Goal: Find specific page/section: Find specific page/section

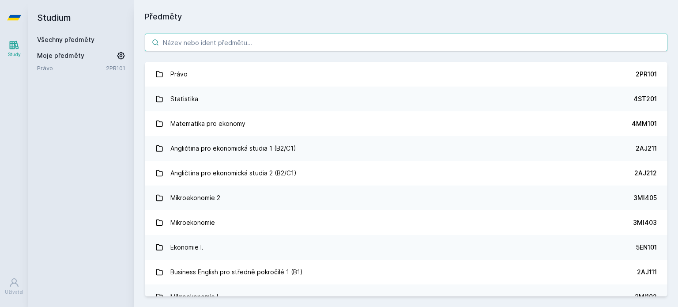
click at [258, 41] on input "search" at bounding box center [406, 43] width 522 height 18
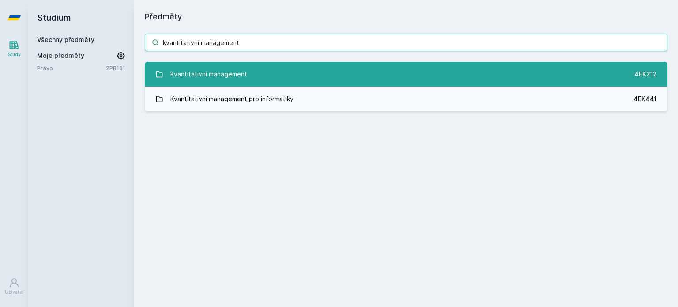
type input "kvantitativní management"
click at [256, 65] on link "Kvantitativní management 4EK212" at bounding box center [406, 74] width 522 height 25
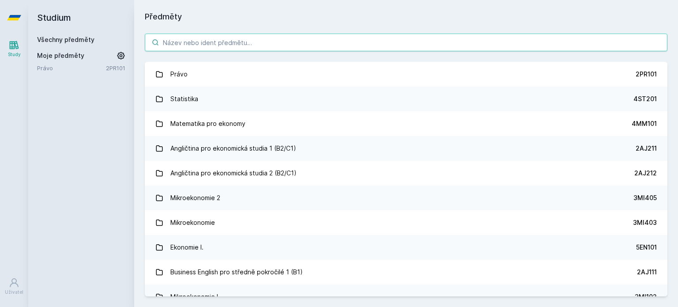
click at [209, 41] on input "search" at bounding box center [406, 43] width 522 height 18
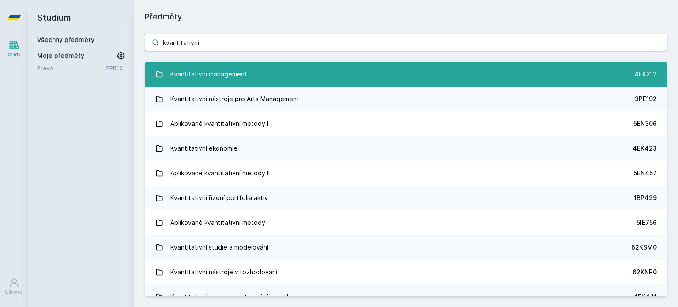
type input "kvantitativní"
click at [257, 75] on link "Kvantitativní management 4EK212" at bounding box center [406, 74] width 522 height 25
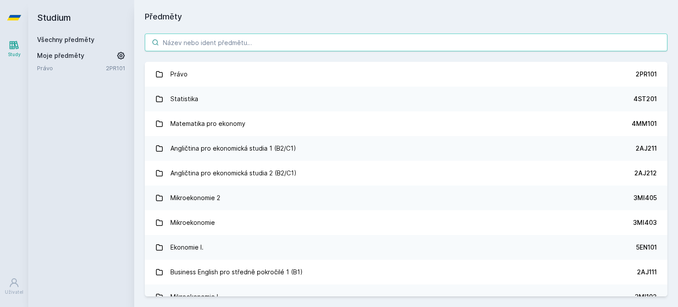
drag, startPoint x: 249, startPoint y: 31, endPoint x: 234, endPoint y: 38, distance: 16.6
click at [234, 38] on div "Právo 2PR101 Statistika 4ST201 Matematika pro ekonomy 4MM101 Angličtina pro eko…" at bounding box center [406, 165] width 544 height 284
click at [234, 38] on input "search" at bounding box center [406, 43] width 522 height 18
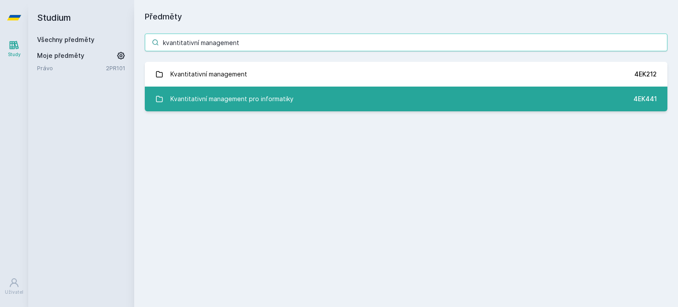
type input "kvantitativní management"
click at [304, 98] on link "Kvantitativní management pro informatiky 4EK441" at bounding box center [406, 98] width 522 height 25
